Goal: Task Accomplishment & Management: Manage account settings

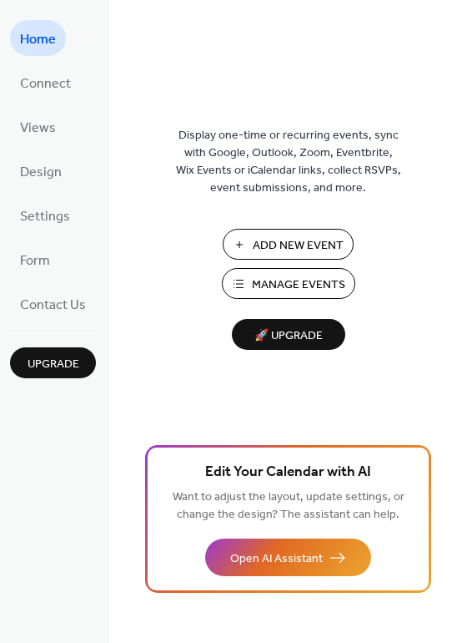
click at [282, 285] on span "Manage Events" at bounding box center [298, 285] width 93 height 18
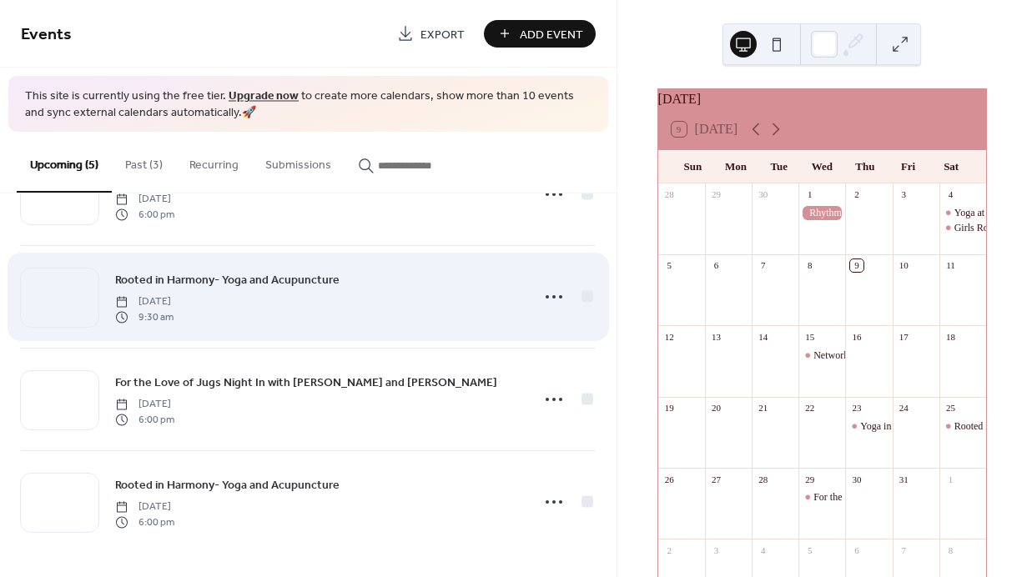
scroll to position [179, 0]
click at [226, 280] on span "Rooted in Harmony- Yoga and Acupuncture" at bounding box center [227, 280] width 224 height 18
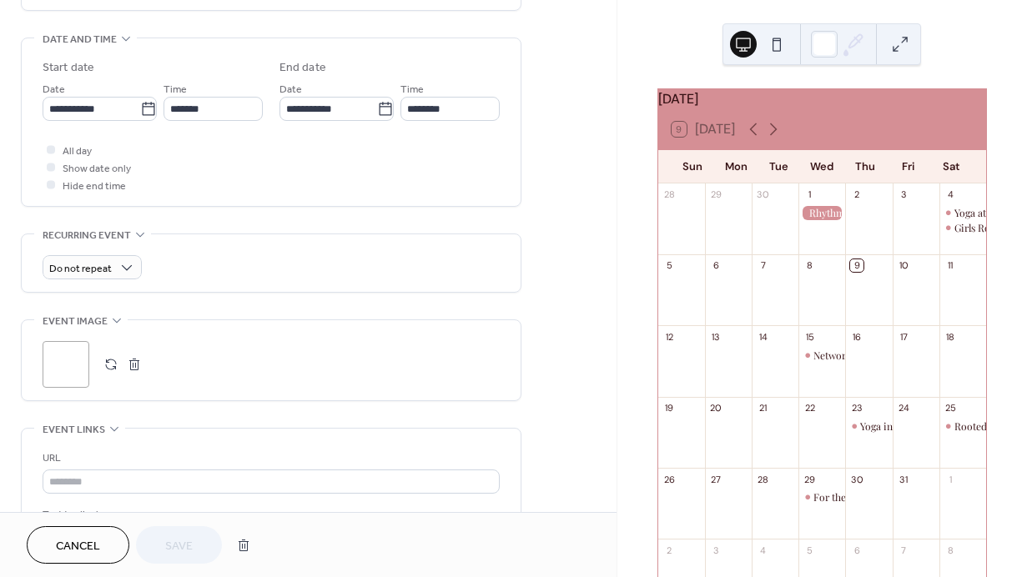
scroll to position [505, 0]
